Goal: Check status: Check status

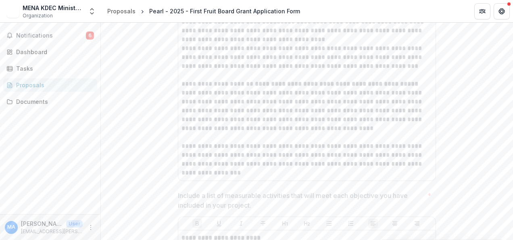
scroll to position [1630, 0]
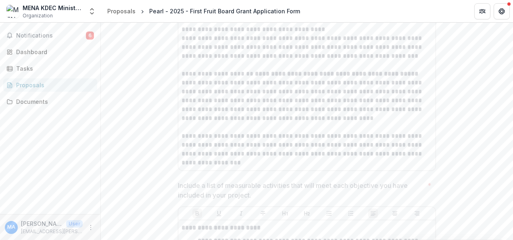
click at [92, 36] on span "6" at bounding box center [90, 35] width 8 height 8
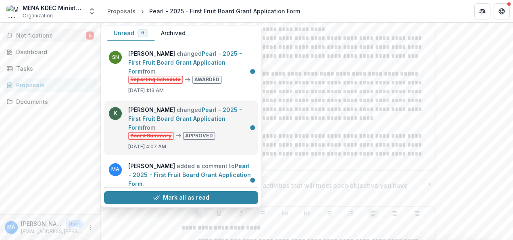
click at [206, 106] on link "Pearl - 2025 - First Fruit Board Grant Application Form" at bounding box center [185, 118] width 114 height 25
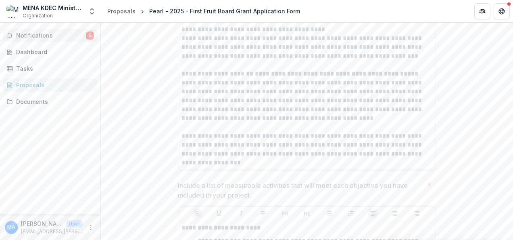
click at [70, 38] on span "Notifications" at bounding box center [51, 35] width 70 height 7
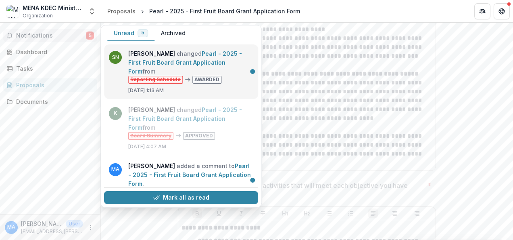
click at [185, 58] on link "Pearl - 2025 - First Fruit Board Grant Application Form" at bounding box center [185, 62] width 114 height 25
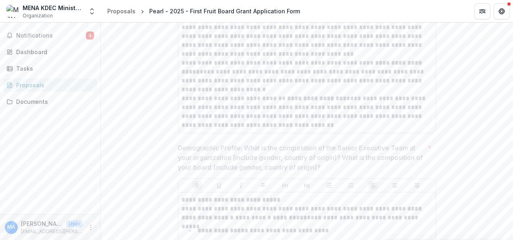
scroll to position [593, 0]
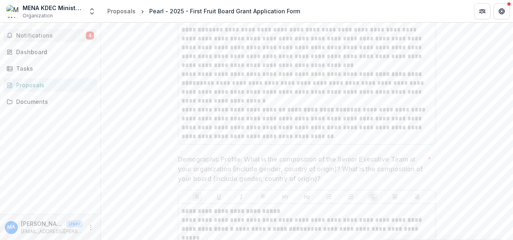
click at [75, 33] on span "Notifications" at bounding box center [51, 35] width 70 height 7
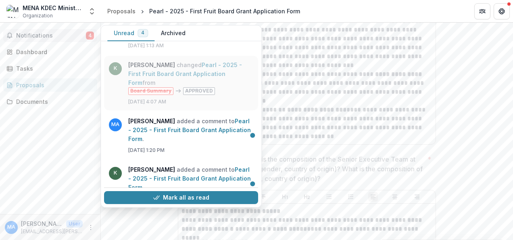
scroll to position [54, 0]
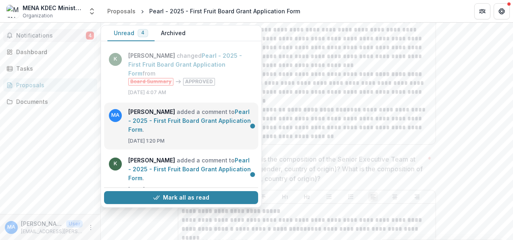
click at [202, 116] on link "Pearl - 2025 - First Fruit Board Grant Application Form" at bounding box center [189, 120] width 123 height 25
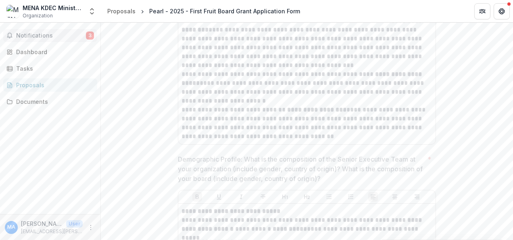
click at [89, 29] on button "Notifications 3" at bounding box center [50, 35] width 94 height 13
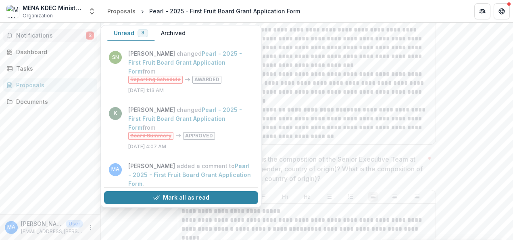
click at [172, 36] on button "Archived" at bounding box center [173, 33] width 38 height 16
click at [126, 31] on button "Unread 3" at bounding box center [130, 33] width 47 height 16
click at [190, 30] on div "Unread 3 Archived" at bounding box center [181, 33] width 161 height 16
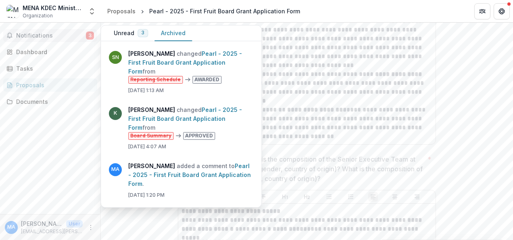
click at [173, 35] on button "Archived" at bounding box center [173, 33] width 38 height 16
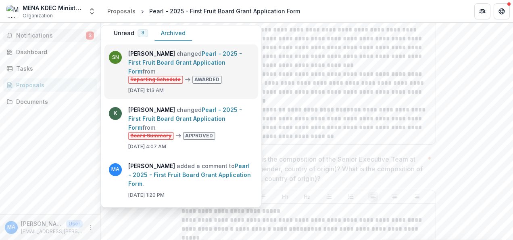
click at [172, 61] on link "Pearl - 2025 - First Fruit Board Grant Application Form" at bounding box center [185, 62] width 114 height 25
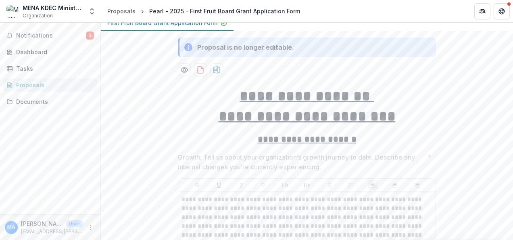
scroll to position [0, 0]
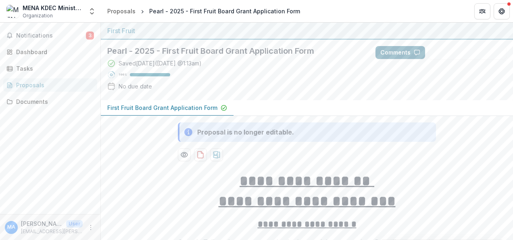
click at [397, 56] on button "Comments" at bounding box center [401, 52] width 50 height 13
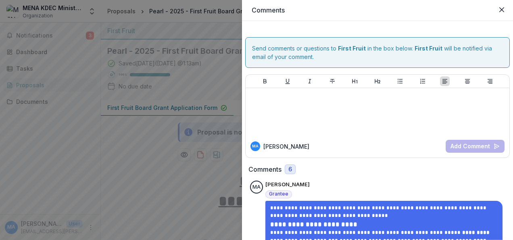
click at [153, 177] on div "**********" at bounding box center [256, 120] width 513 height 240
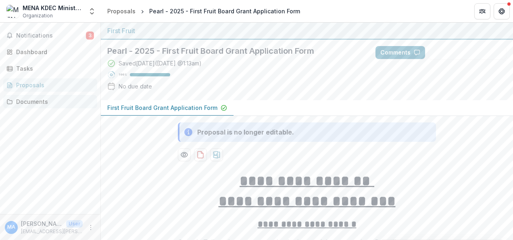
click at [41, 95] on link "Documents" at bounding box center [50, 101] width 94 height 13
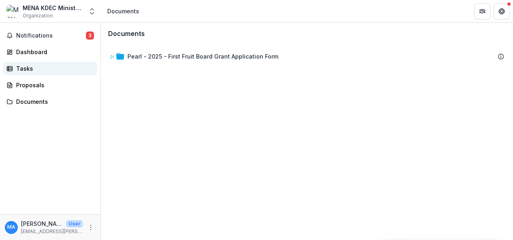
click at [39, 65] on div "Tasks" at bounding box center [53, 68] width 75 height 8
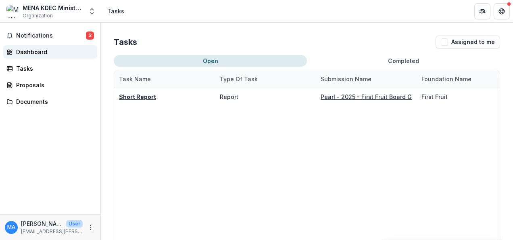
click at [53, 49] on div "Dashboard" at bounding box center [53, 52] width 75 height 8
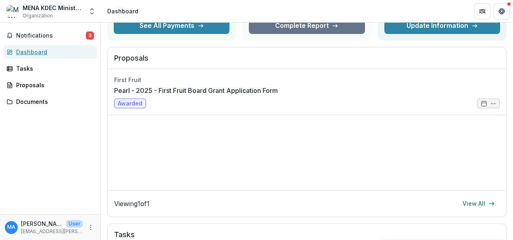
scroll to position [82, 0]
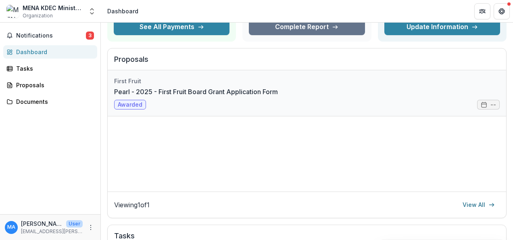
click at [261, 96] on link "Pearl - 2025 - First Fruit Board Grant Application Form" at bounding box center [196, 92] width 164 height 10
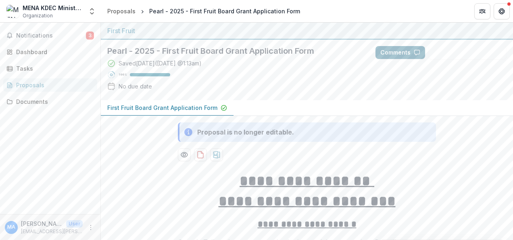
click at [390, 52] on button "Comments" at bounding box center [401, 52] width 50 height 13
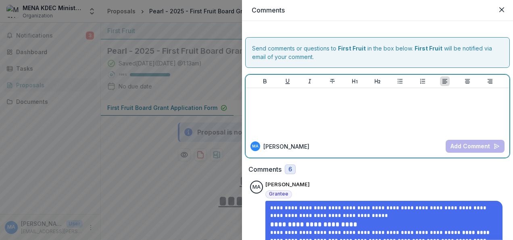
click at [361, 109] on div at bounding box center [377, 111] width 257 height 40
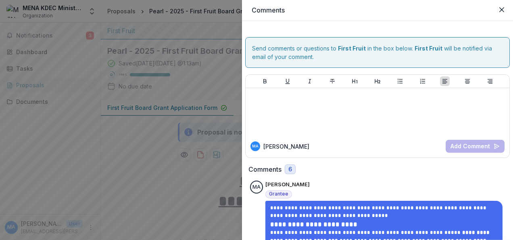
click at [139, 188] on div "**********" at bounding box center [256, 120] width 513 height 240
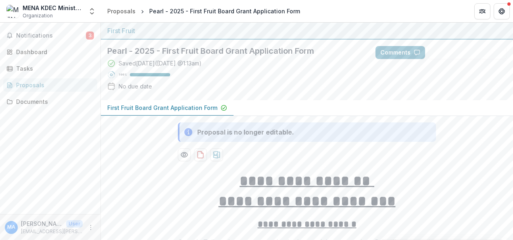
click at [79, 77] on div "Notifications 3 Dashboard Tasks Proposals Documents" at bounding box center [50, 118] width 100 height 191
click at [73, 38] on span "Notifications" at bounding box center [51, 35] width 70 height 7
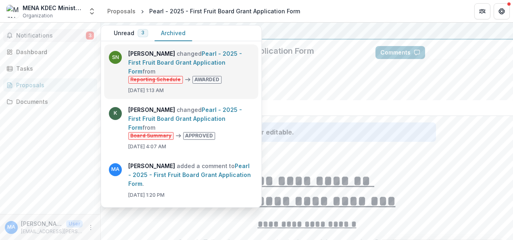
click at [215, 58] on link "Pearl - 2025 - First Fruit Board Grant Application Form" at bounding box center [185, 62] width 114 height 25
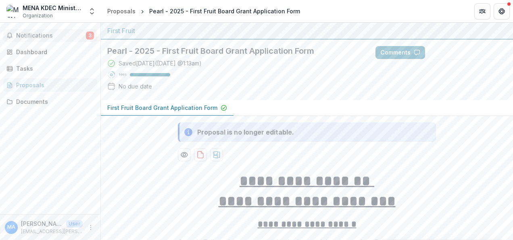
click at [73, 35] on span "Notifications" at bounding box center [51, 35] width 70 height 7
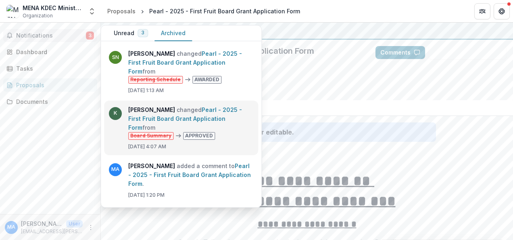
click at [146, 120] on link "Pearl - 2025 - First Fruit Board Grant Application Form" at bounding box center [185, 118] width 114 height 25
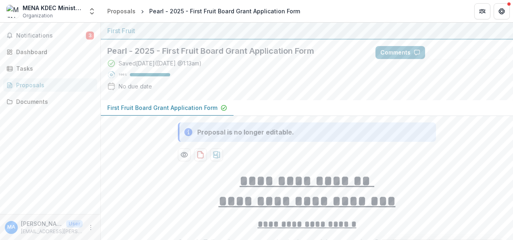
click at [33, 169] on div "Notifications 3 Dashboard Tasks Proposals Documents" at bounding box center [50, 118] width 100 height 191
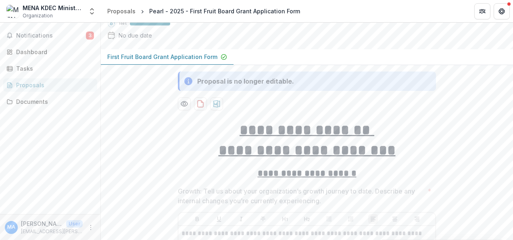
scroll to position [50, 0]
